Goal: Obtain resource: Obtain resource

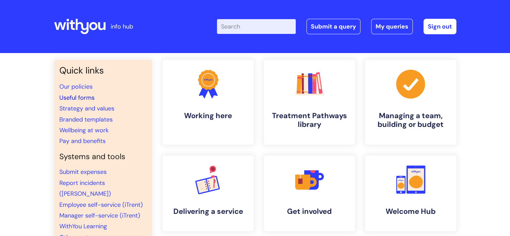
click at [86, 97] on link "Useful forms" at bounding box center [76, 98] width 35 height 8
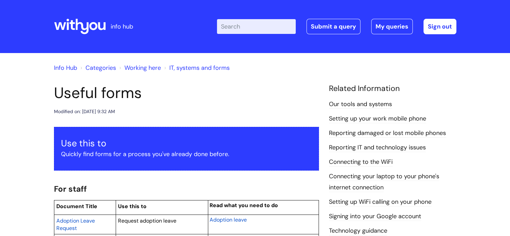
click at [239, 25] on input "Enter your search term here..." at bounding box center [256, 26] width 79 height 15
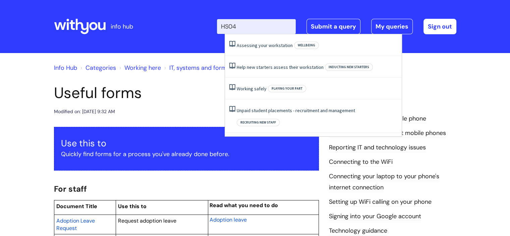
type input "HS04"
click button "Search" at bounding box center [0, 0] width 0 height 0
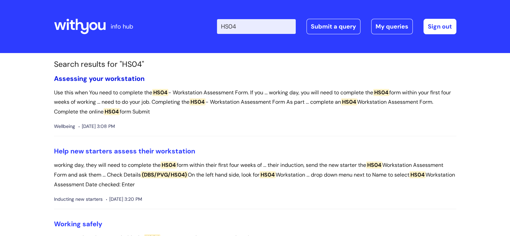
click at [94, 78] on link "Assessing your workstation" at bounding box center [99, 78] width 91 height 9
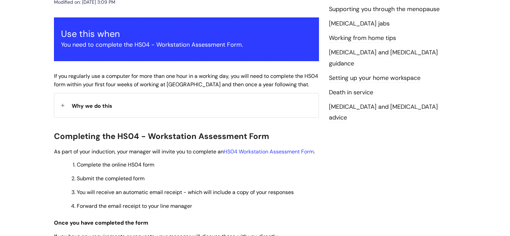
scroll to position [110, 0]
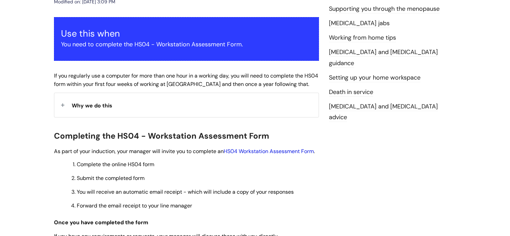
click at [263, 149] on link "HS04 Workstation Assessment Form" at bounding box center [269, 151] width 90 height 7
